Goal: Task Accomplishment & Management: Use online tool/utility

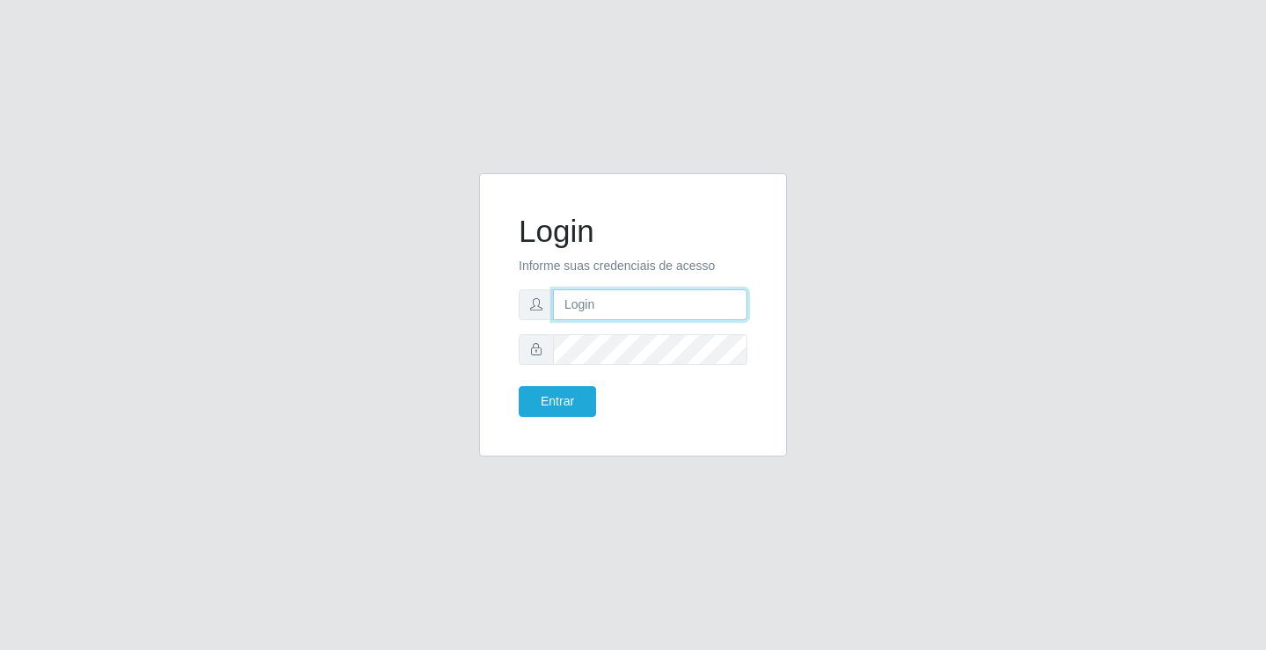
click at [607, 289] on input "text" at bounding box center [650, 304] width 194 height 31
click at [613, 295] on input "text" at bounding box center [650, 304] width 194 height 31
type input "zivaneide@ideal"
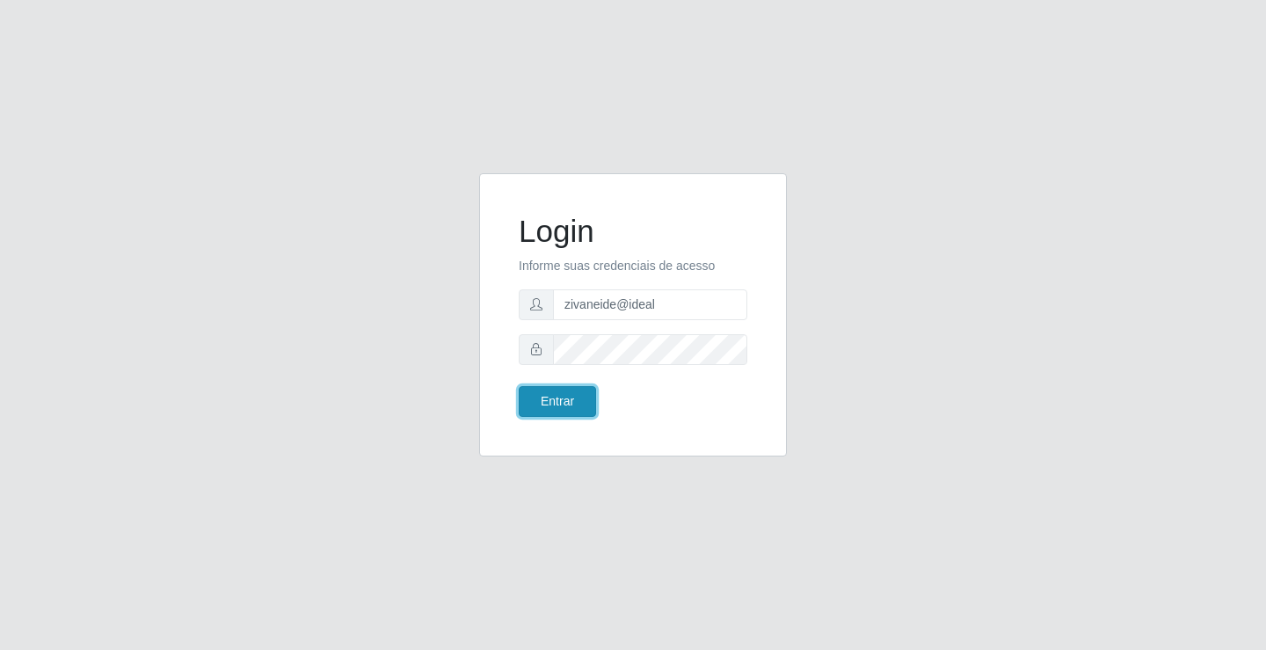
click at [580, 399] on button "Entrar" at bounding box center [557, 401] width 77 height 31
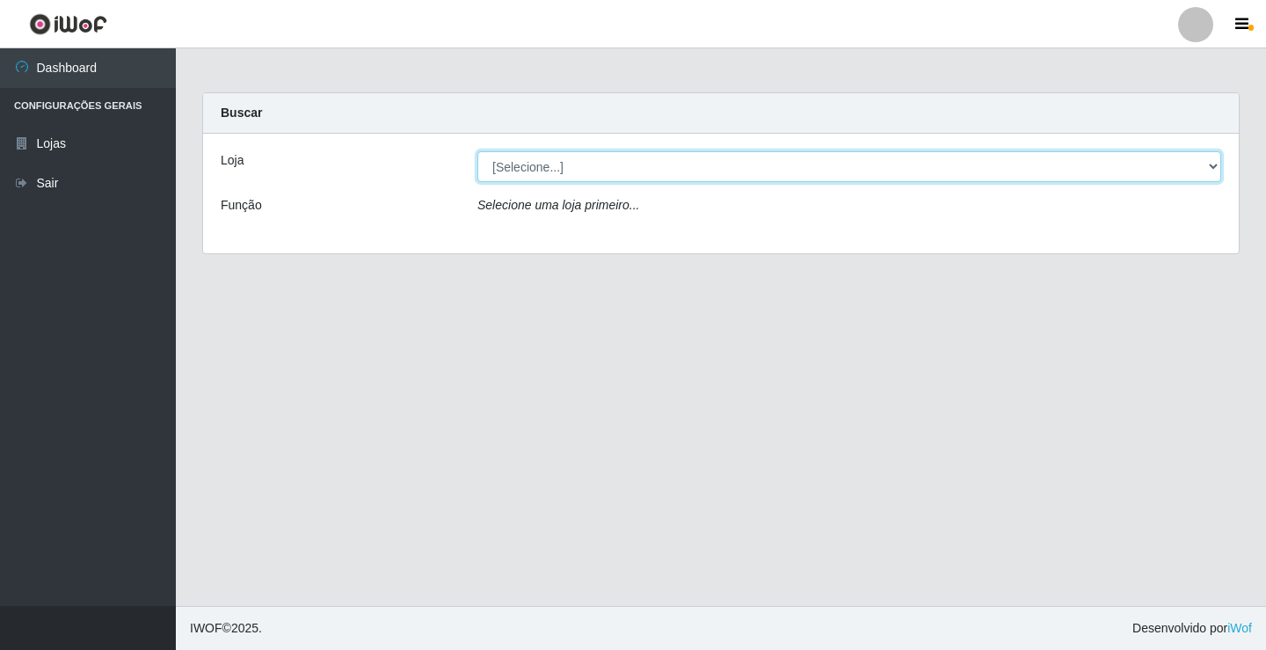
click at [1207, 166] on select "[Selecione...] Ideal - Conceição" at bounding box center [849, 166] width 744 height 31
select select "231"
click at [477, 151] on select "[Selecione...] Ideal - Conceição" at bounding box center [849, 166] width 744 height 31
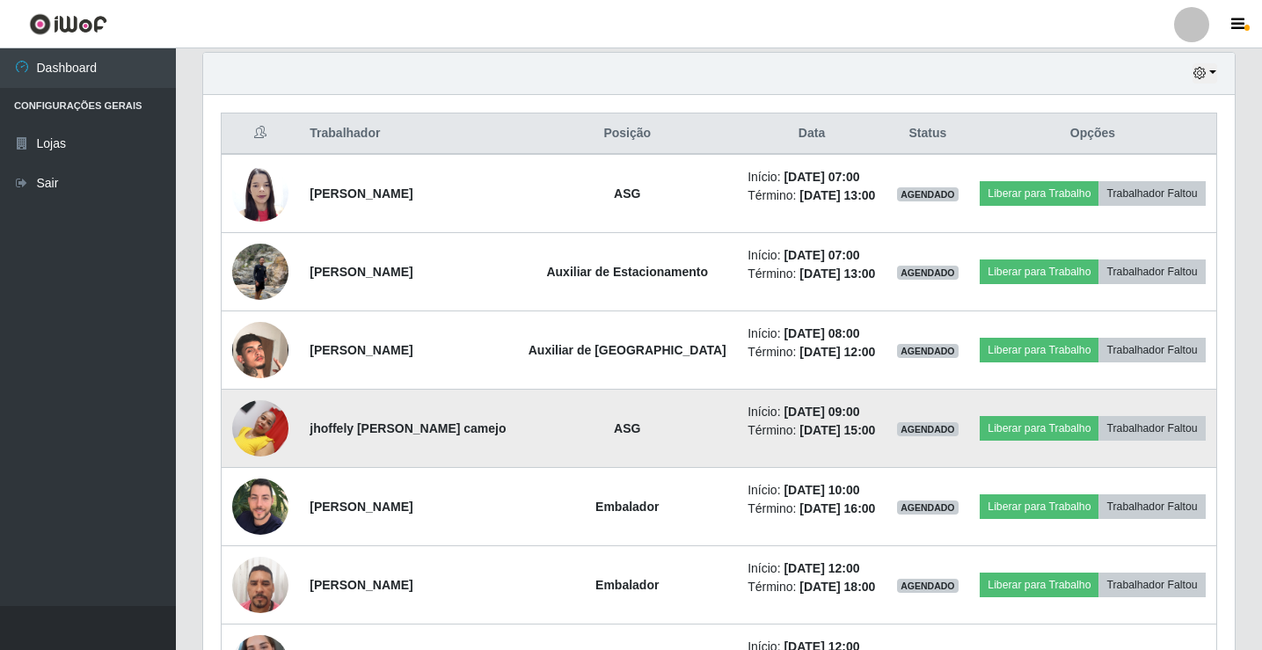
scroll to position [615, 0]
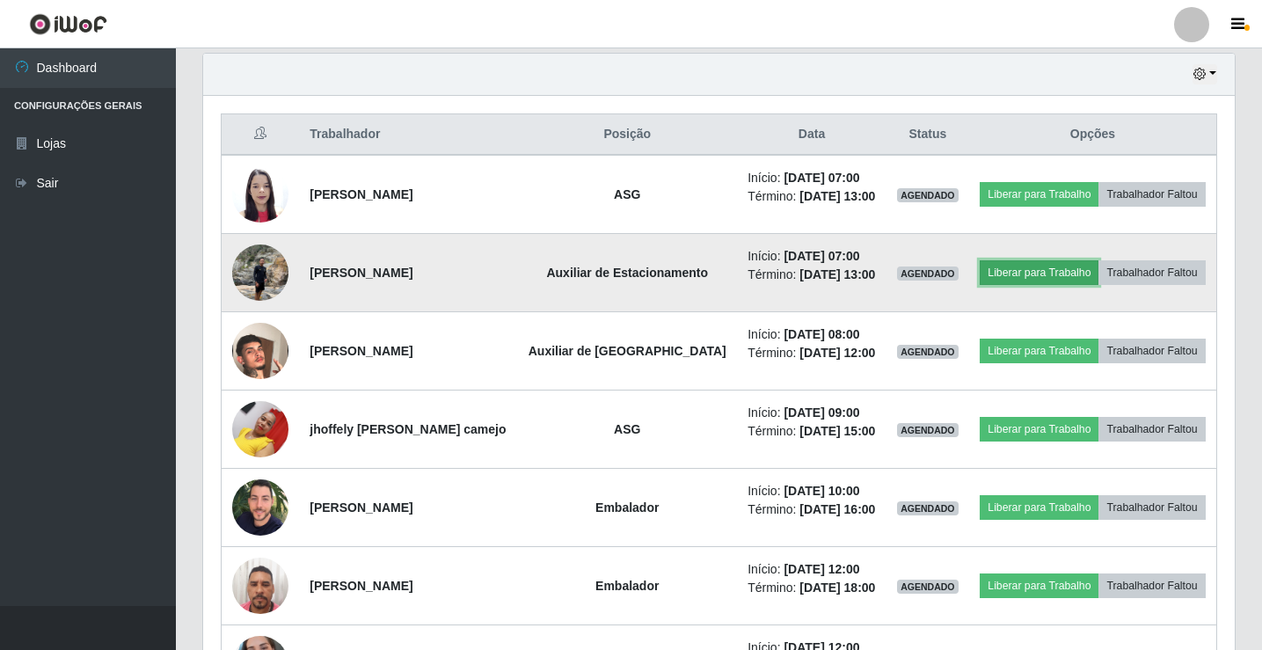
click at [1018, 279] on button "Liberar para Trabalho" at bounding box center [1038, 272] width 119 height 25
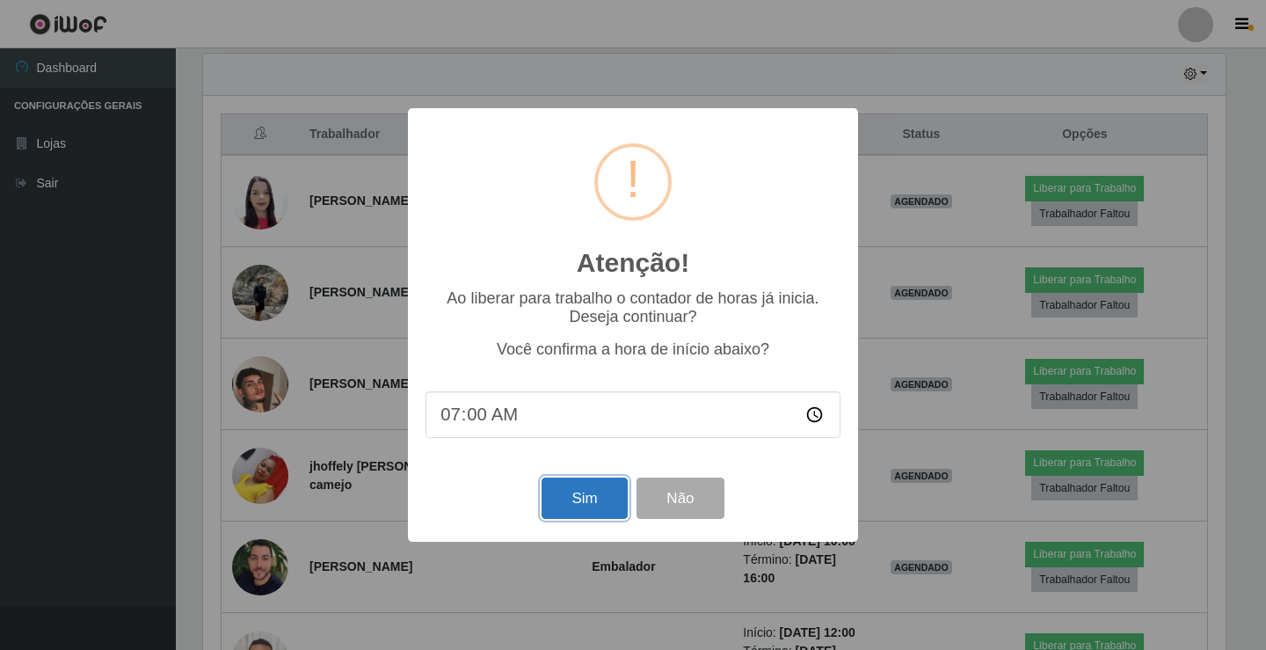
click at [602, 491] on button "Sim" at bounding box center [584, 497] width 85 height 41
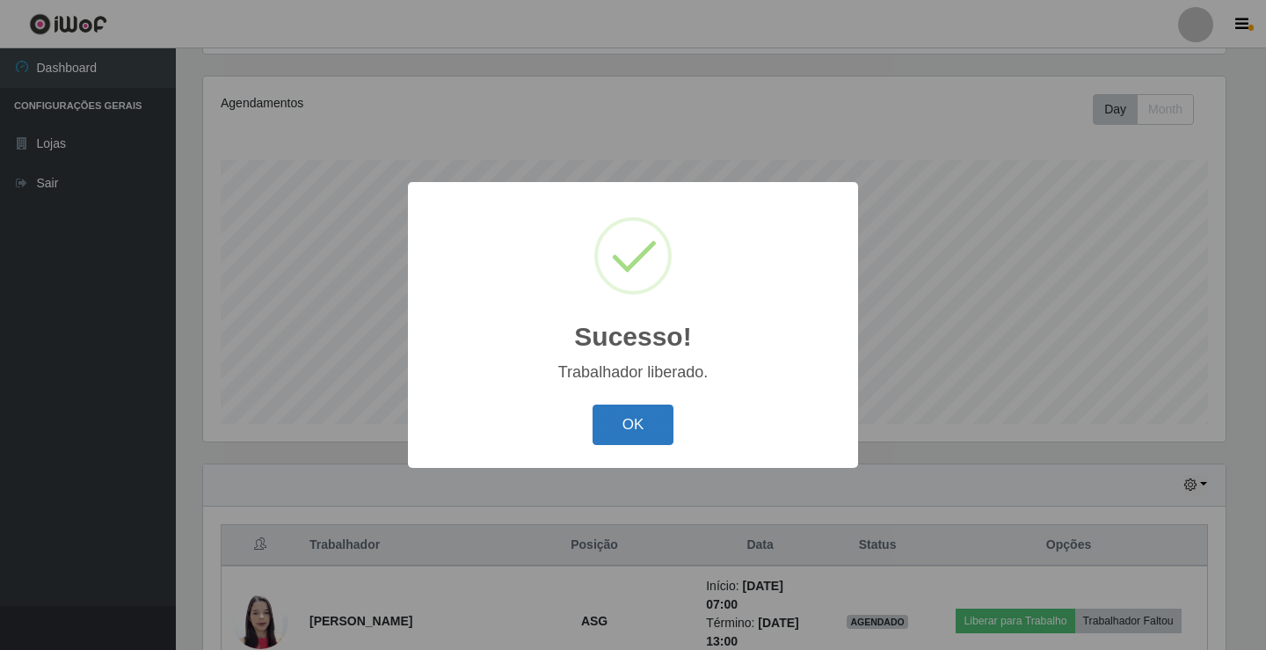
click at [638, 413] on button "OK" at bounding box center [634, 424] width 82 height 41
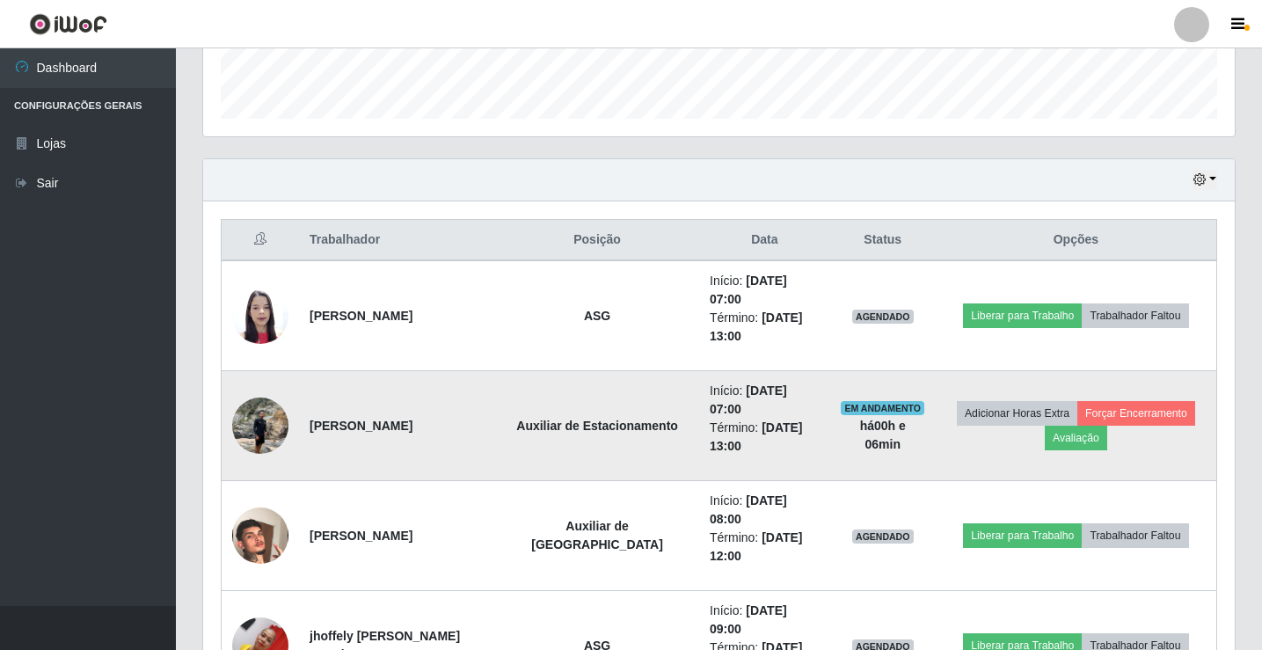
scroll to position [557, 0]
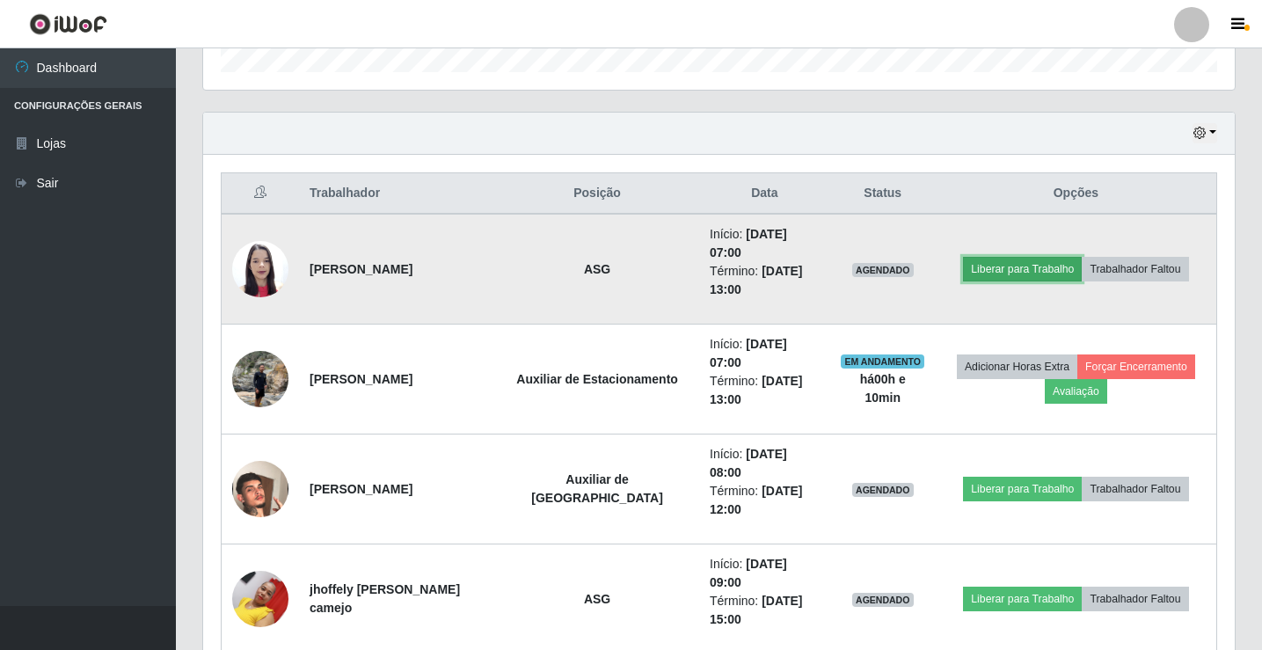
click at [1025, 267] on button "Liberar para Trabalho" at bounding box center [1022, 269] width 119 height 25
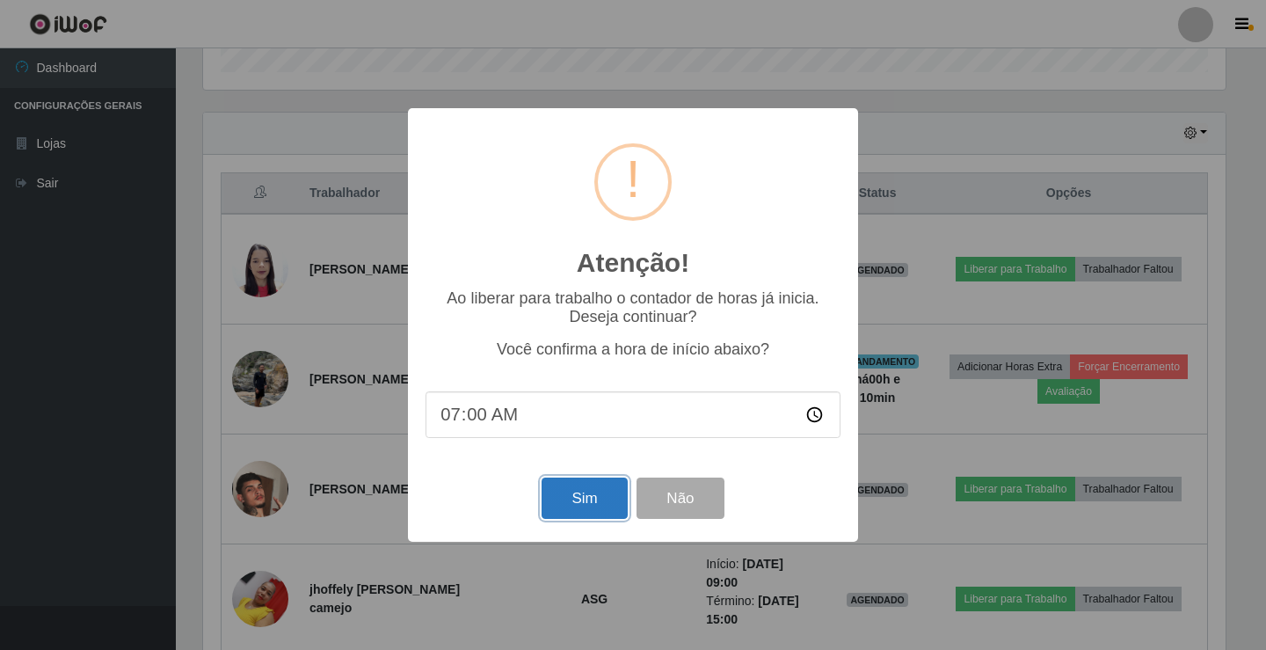
click at [573, 514] on button "Sim" at bounding box center [584, 497] width 85 height 41
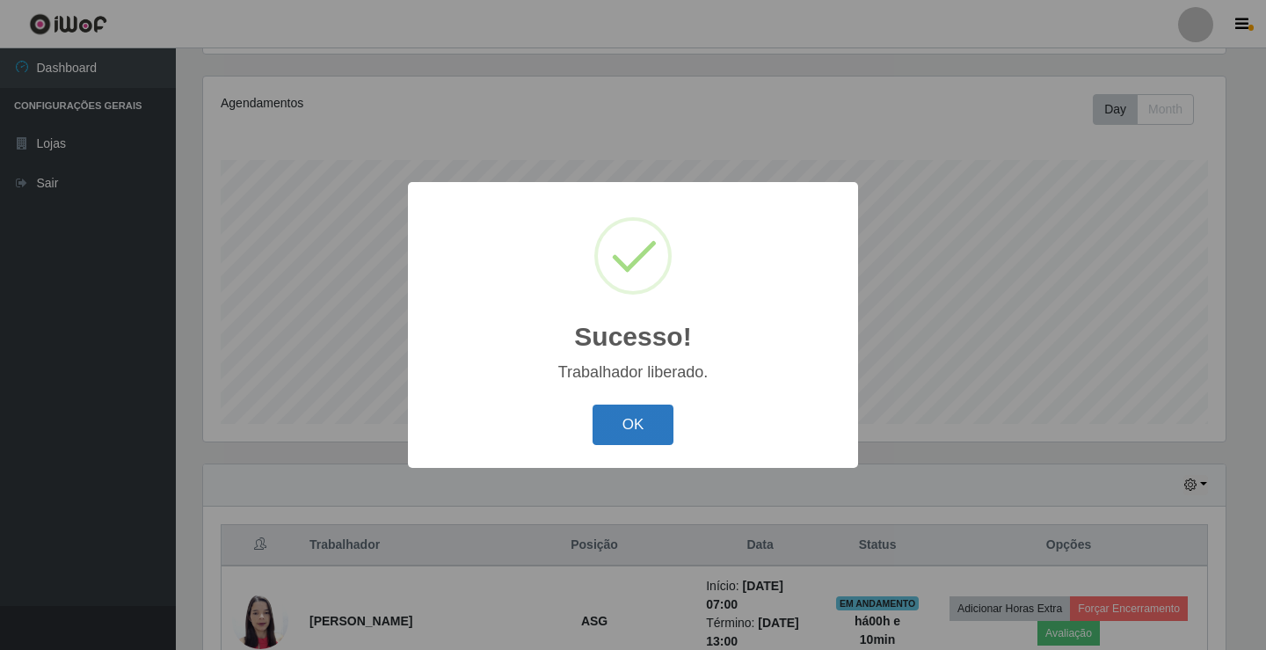
click at [621, 433] on button "OK" at bounding box center [634, 424] width 82 height 41
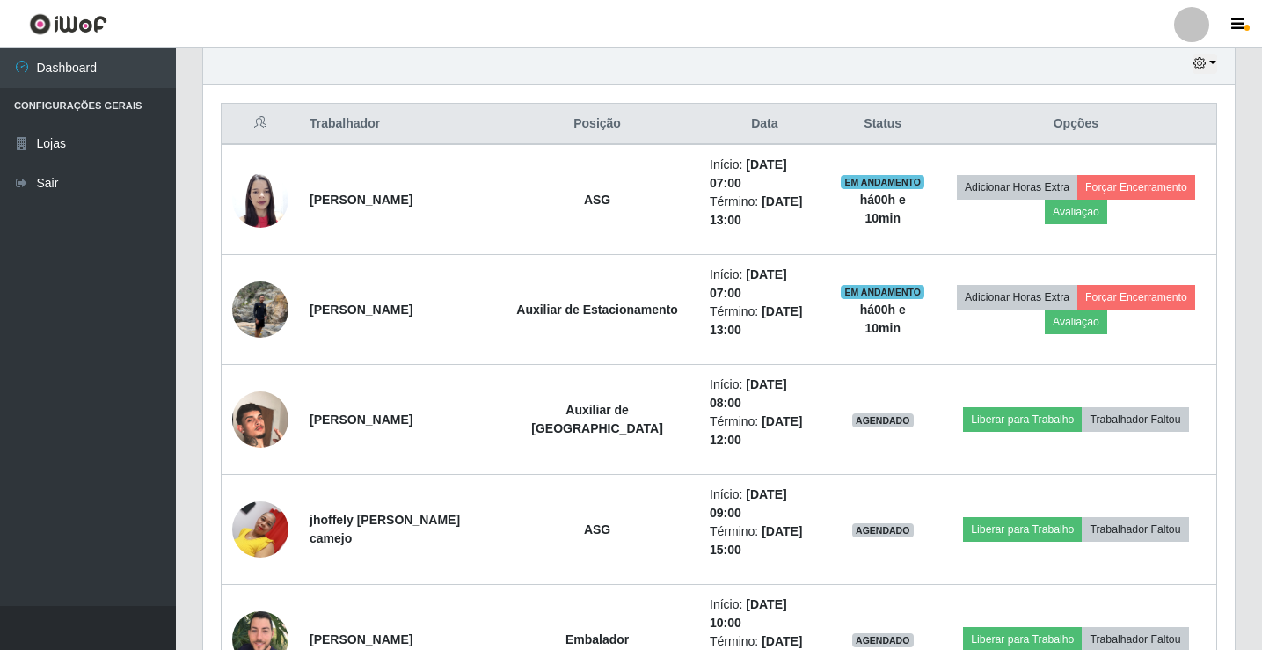
scroll to position [644, 0]
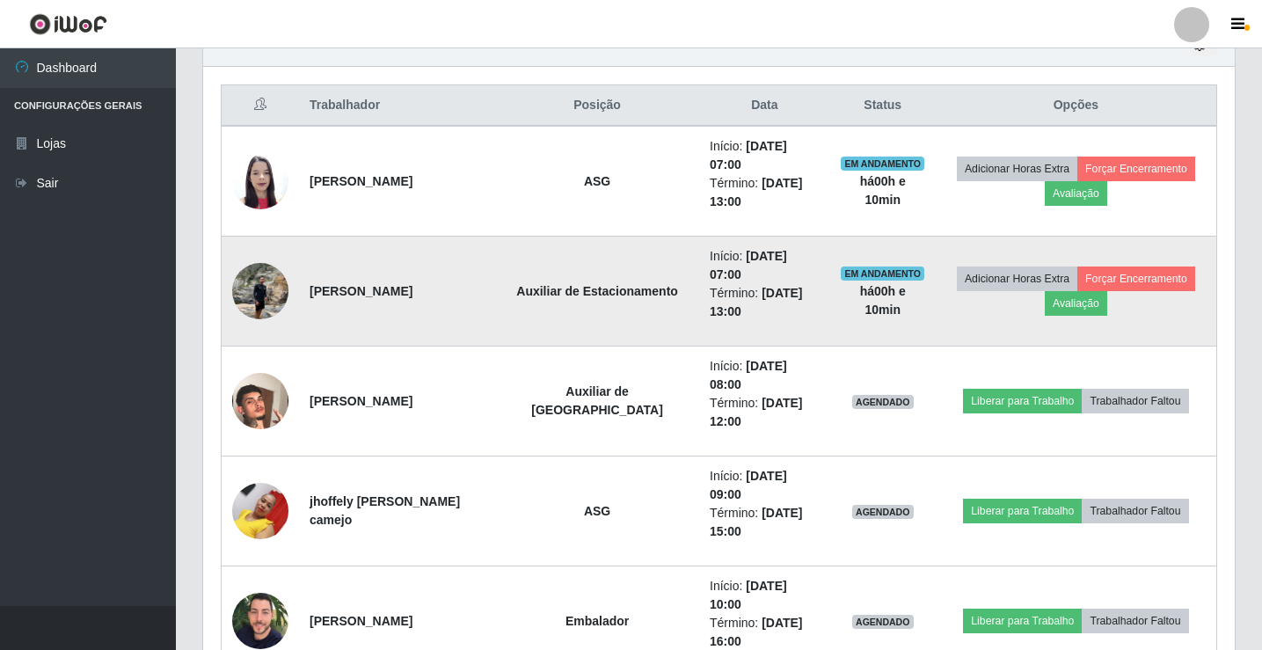
click at [261, 257] on img at bounding box center [260, 290] width 56 height 75
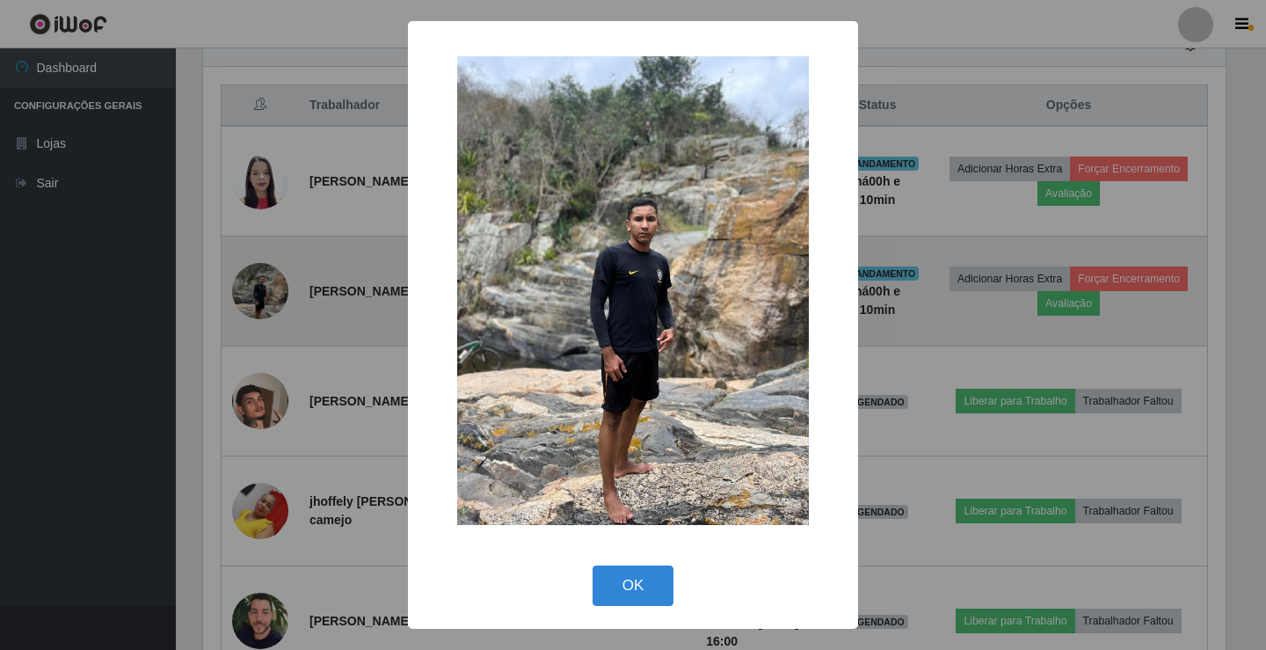
click at [261, 257] on div "× OK Cancel" at bounding box center [633, 325] width 1266 height 650
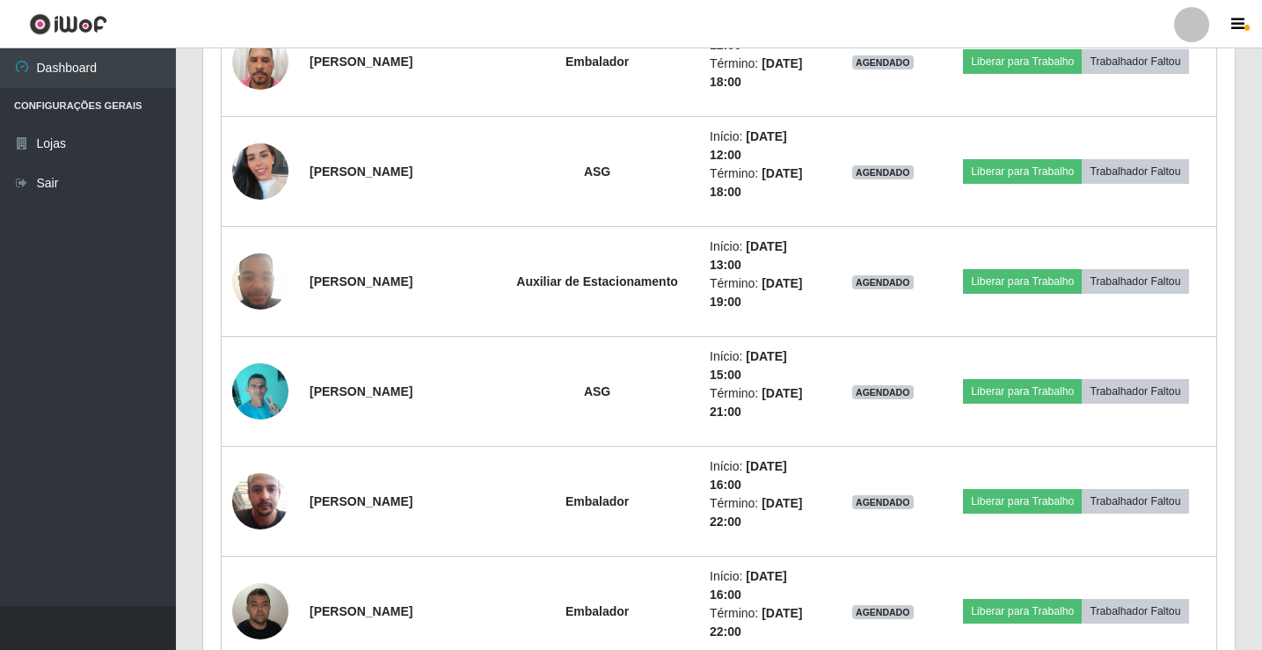
scroll to position [1348, 0]
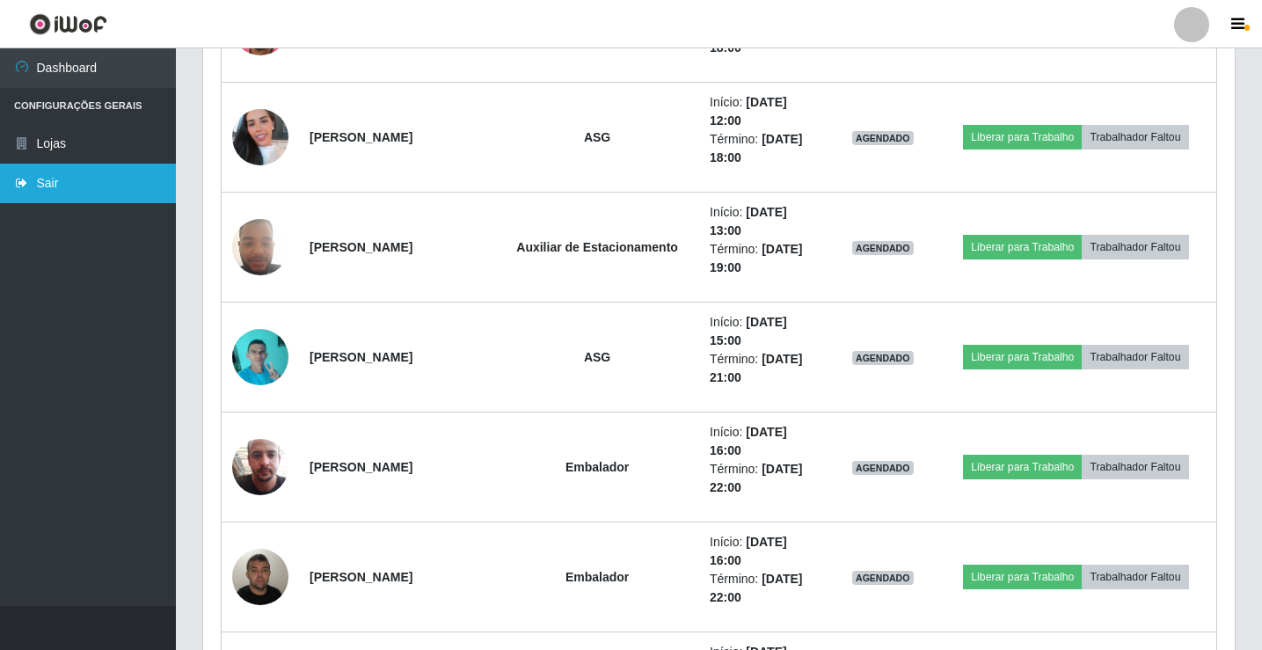
click at [98, 189] on link "Sair" at bounding box center [88, 184] width 176 height 40
